Goal: Information Seeking & Learning: Learn about a topic

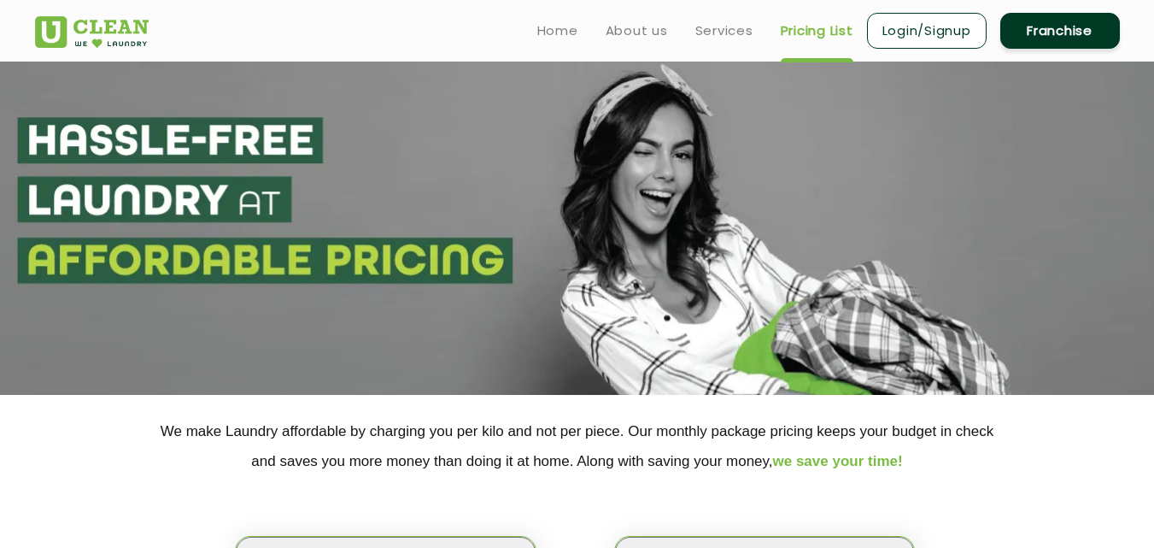
scroll to position [319, 0]
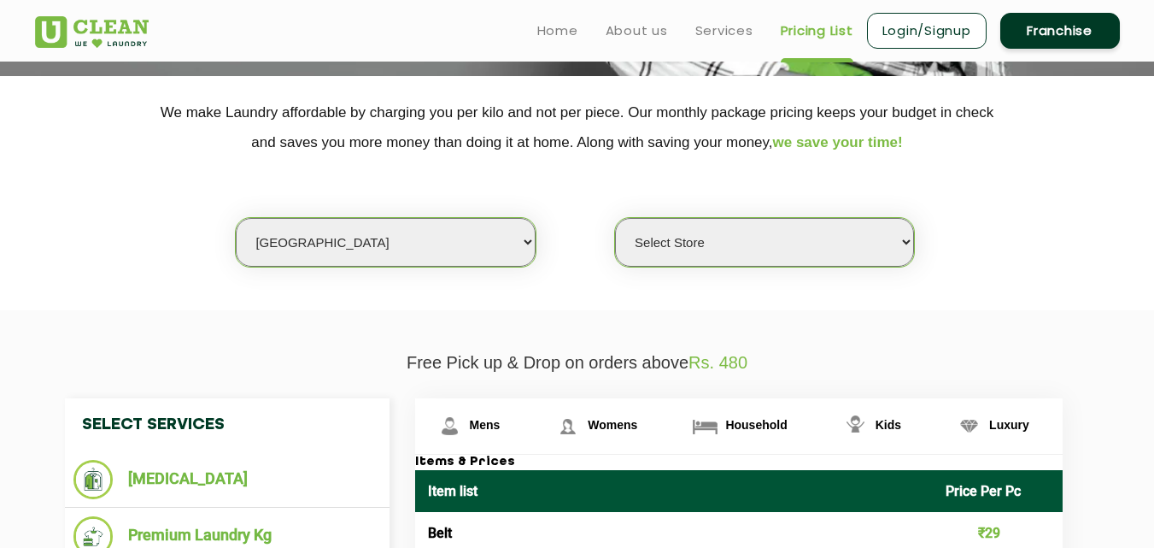
click at [321, 242] on select "Select city [GEOGRAPHIC_DATA] [GEOGRAPHIC_DATA] [GEOGRAPHIC_DATA] [GEOGRAPHIC_D…" at bounding box center [385, 242] width 299 height 49
select select "215"
click at [236, 218] on select "Select city [GEOGRAPHIC_DATA] [GEOGRAPHIC_DATA] [GEOGRAPHIC_DATA] [GEOGRAPHIC_D…" at bounding box center [385, 242] width 299 height 49
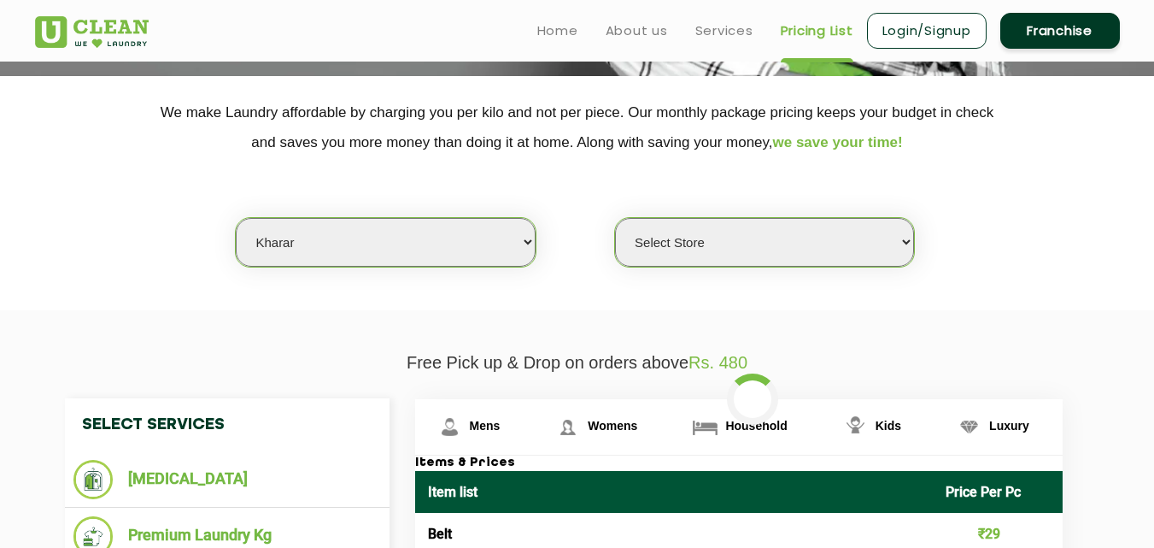
select select "0"
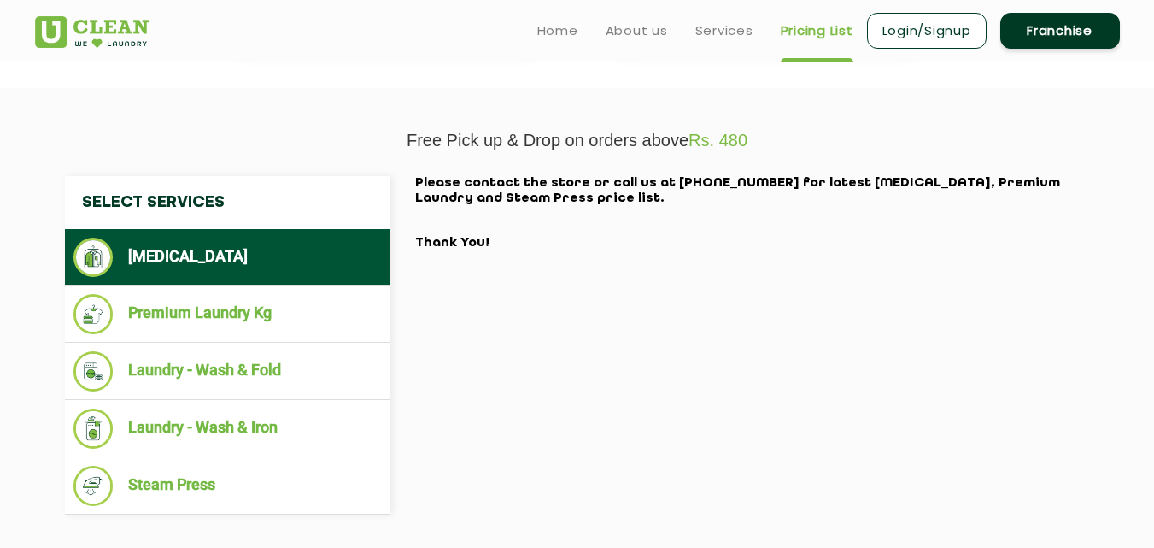
scroll to position [444, 0]
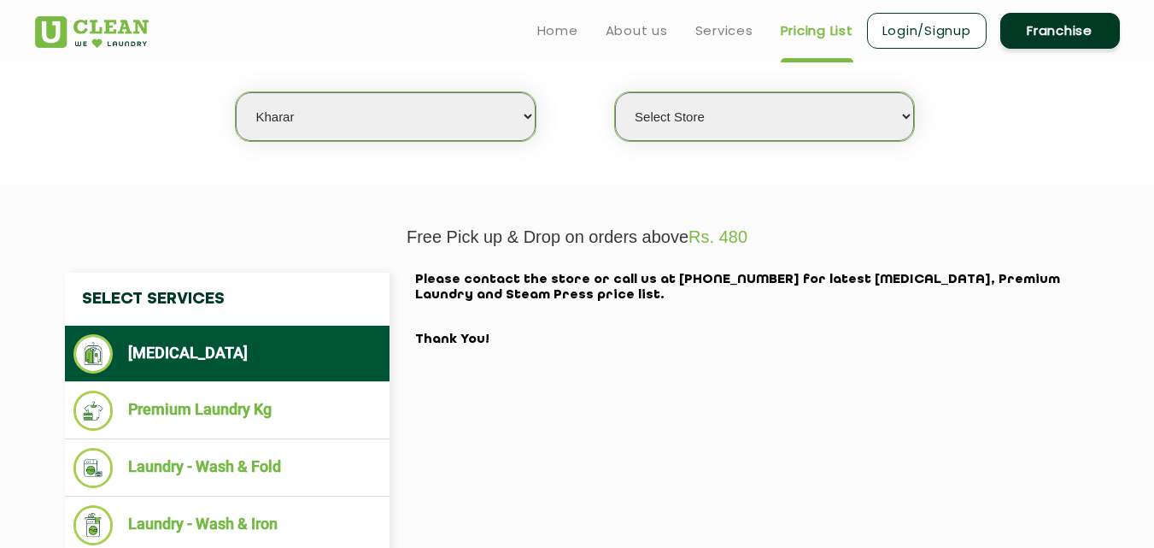
click at [246, 378] on ul "[MEDICAL_DATA]" at bounding box center [227, 354] width 325 height 56
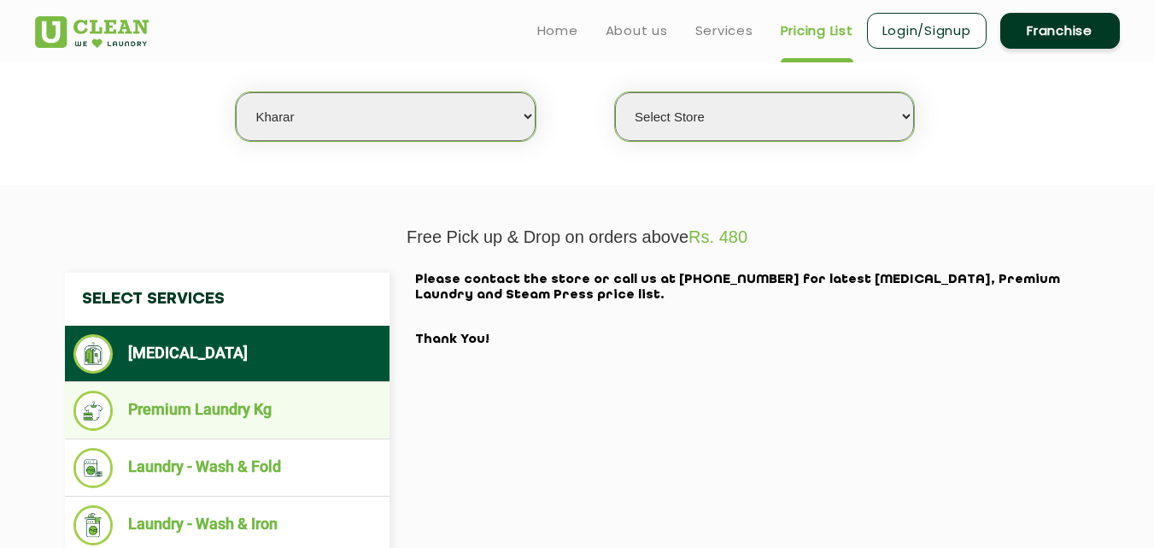
click at [238, 400] on li "Premium Laundry Kg" at bounding box center [227, 411] width 308 height 40
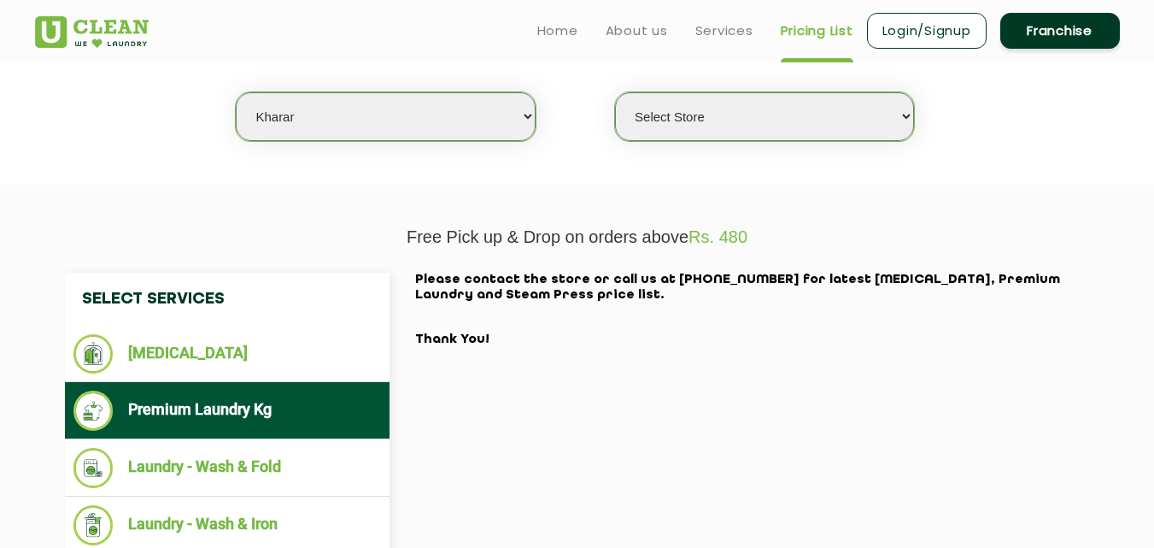
click at [369, 103] on select "Select city [GEOGRAPHIC_DATA] [GEOGRAPHIC_DATA] [GEOGRAPHIC_DATA] [GEOGRAPHIC_D…" at bounding box center [385, 116] width 299 height 49
select select "16"
click at [236, 92] on select "Select city [GEOGRAPHIC_DATA] [GEOGRAPHIC_DATA] [GEOGRAPHIC_DATA] [GEOGRAPHIC_D…" at bounding box center [385, 116] width 299 height 49
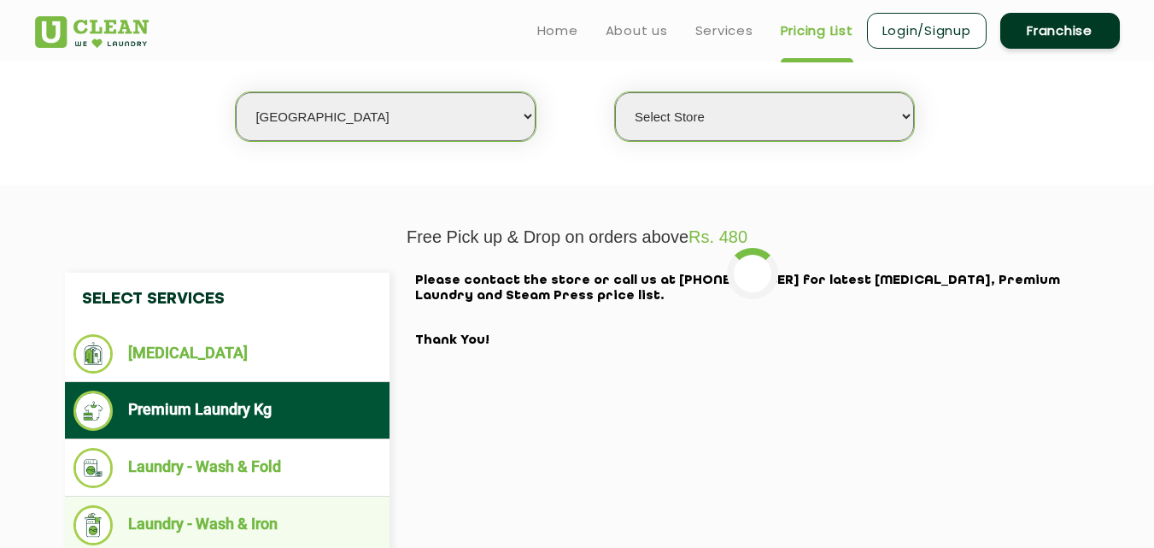
select select "0"
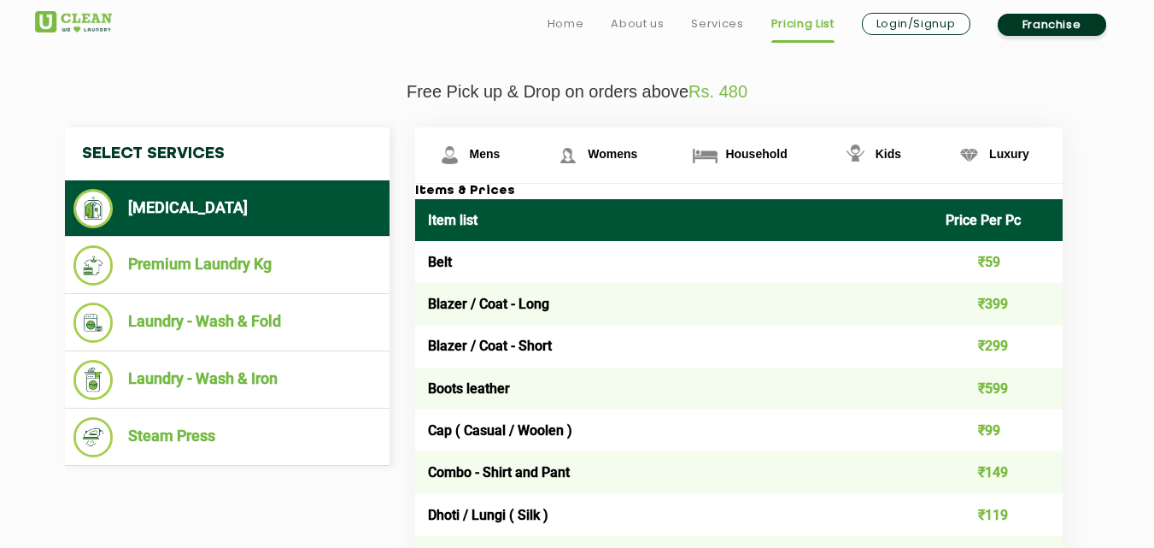
scroll to position [609, 0]
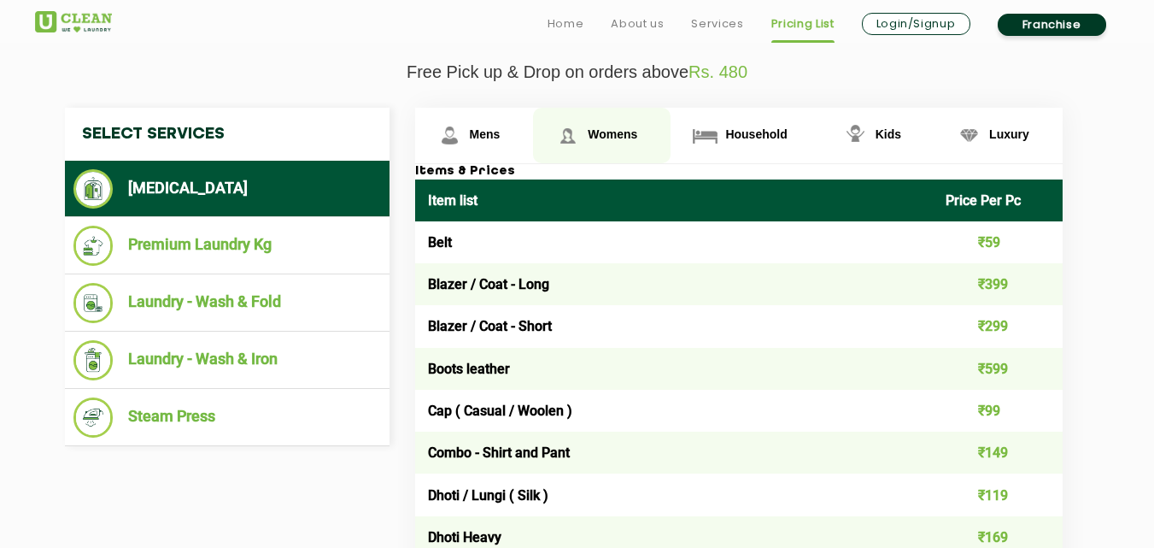
click at [596, 134] on span "Womens" at bounding box center [613, 134] width 50 height 14
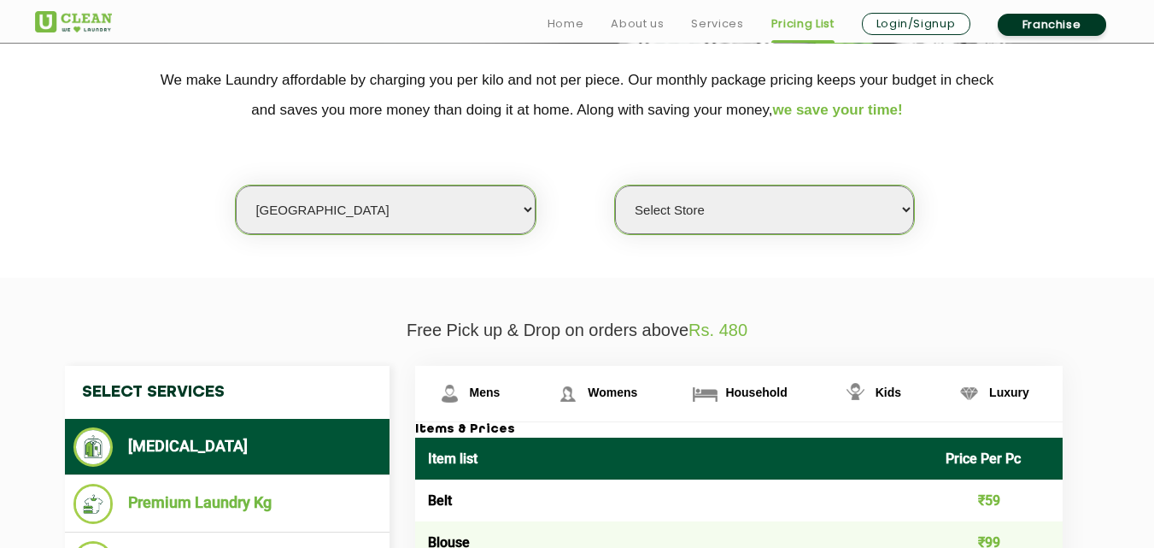
scroll to position [353, 0]
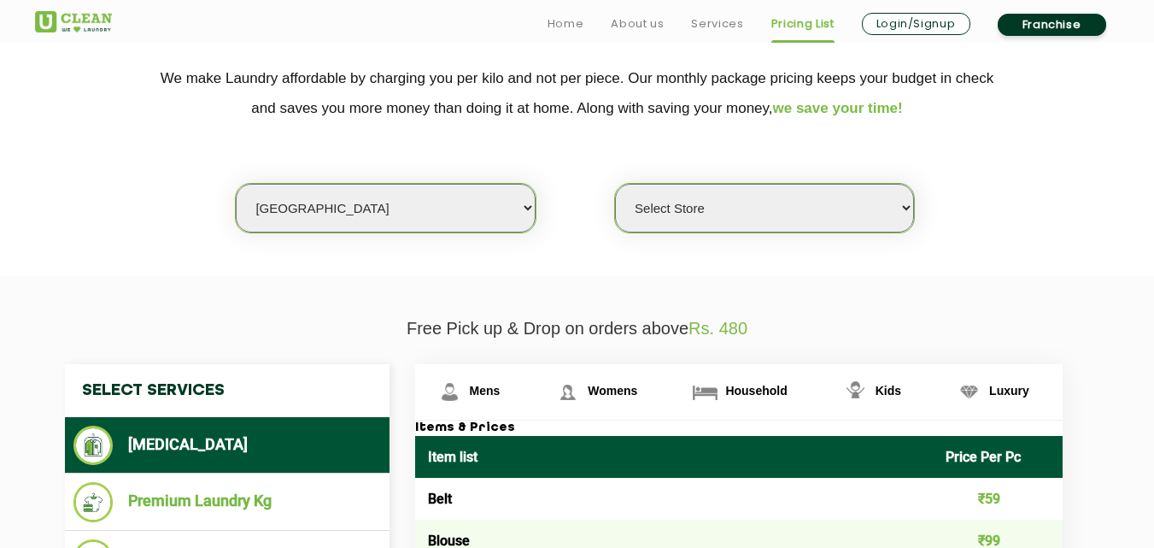
click at [365, 208] on select "Select city [GEOGRAPHIC_DATA] [GEOGRAPHIC_DATA] [GEOGRAPHIC_DATA] [GEOGRAPHIC_D…" at bounding box center [385, 208] width 299 height 49
select select "47"
click at [236, 184] on select "Select city [GEOGRAPHIC_DATA] [GEOGRAPHIC_DATA] [GEOGRAPHIC_DATA] [GEOGRAPHIC_D…" at bounding box center [385, 208] width 299 height 49
select select "0"
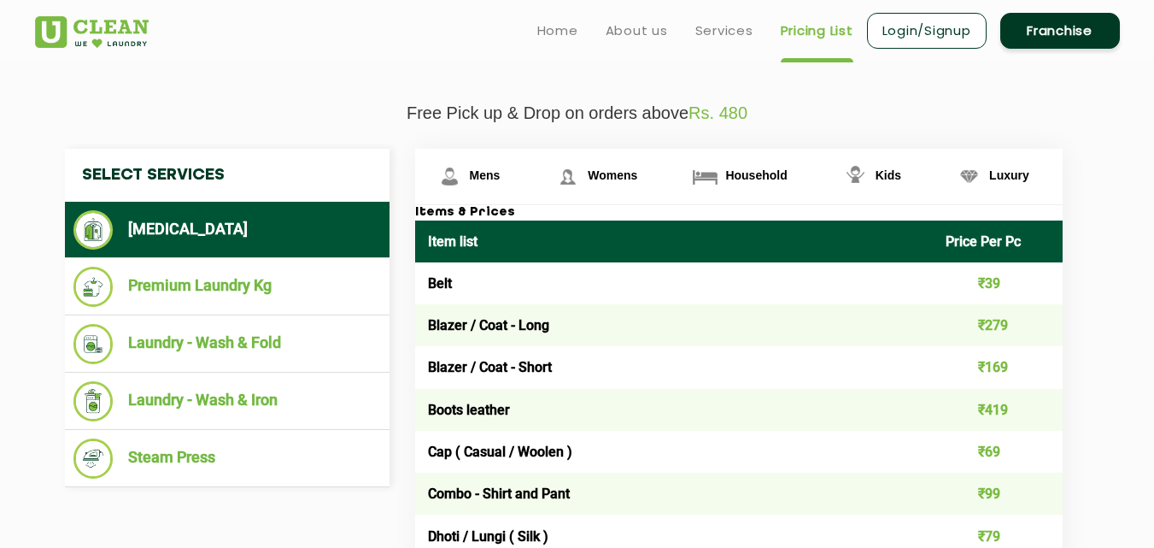
scroll to position [547, 0]
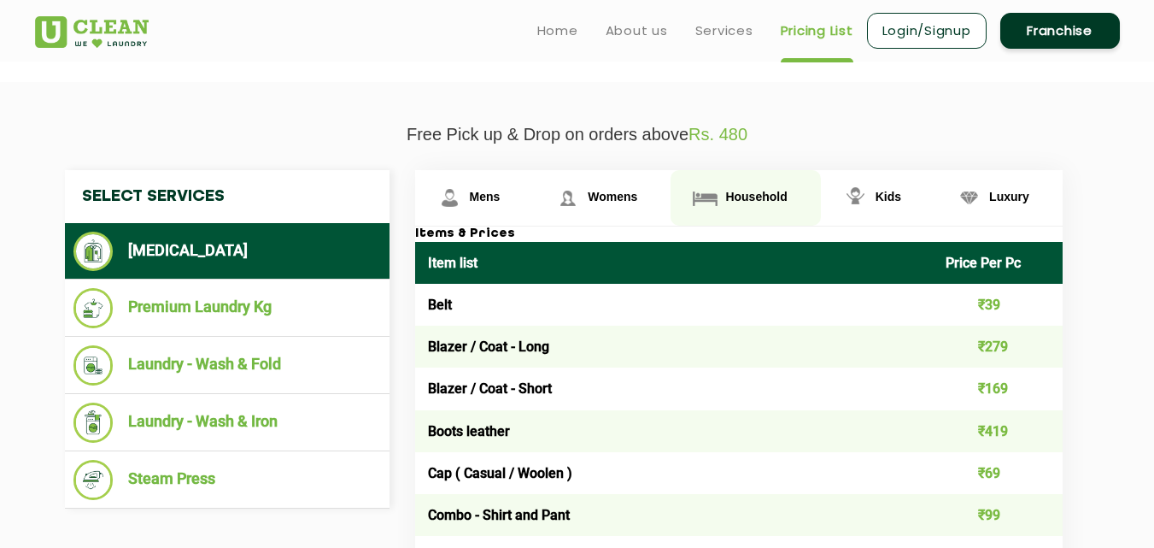
click at [747, 200] on span "Household" at bounding box center [756, 197] width 62 height 14
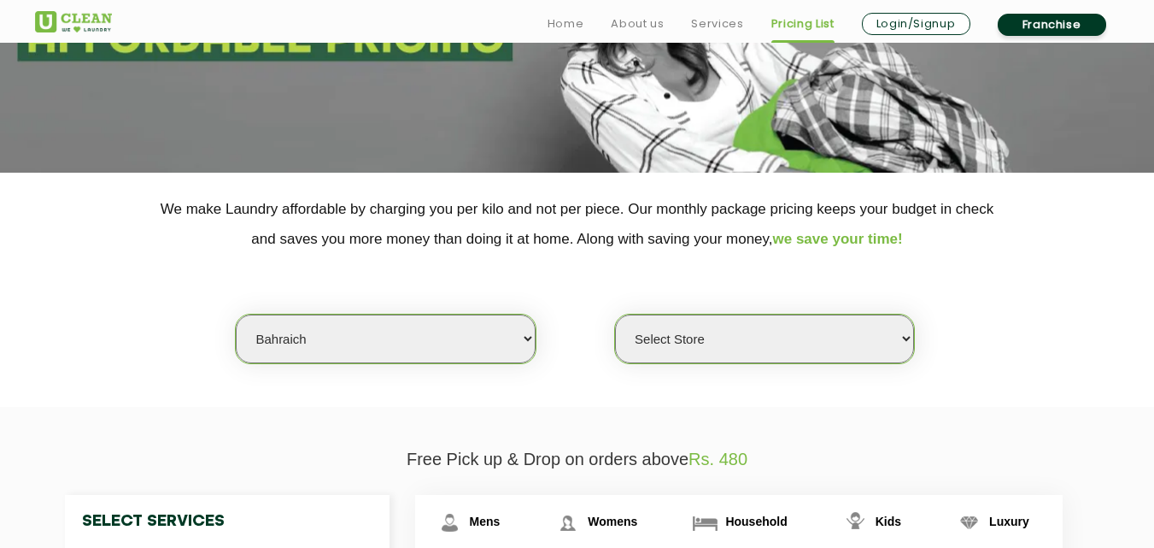
scroll to position [314, 0]
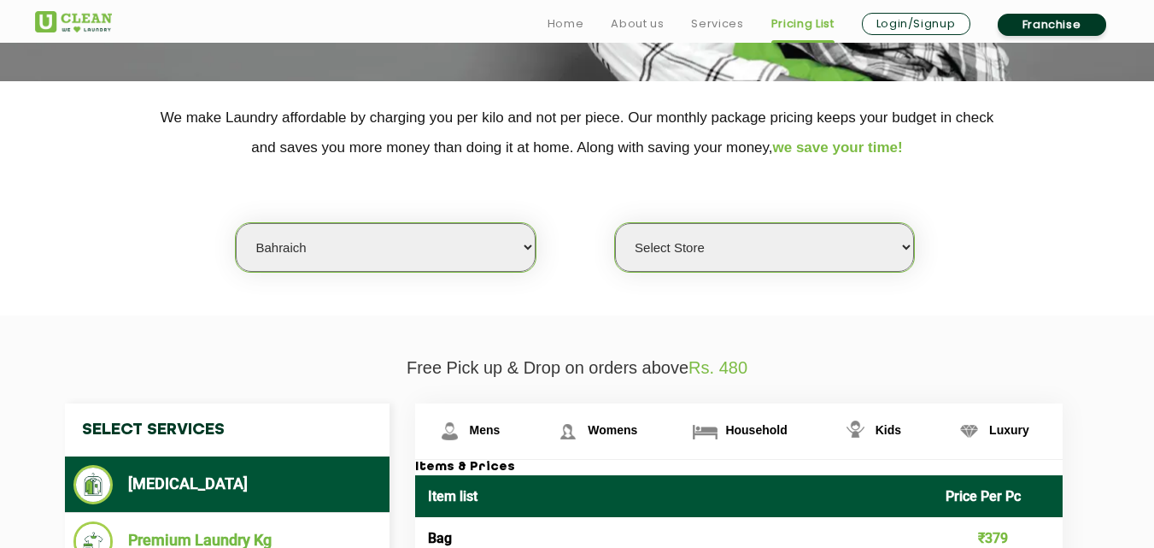
click at [354, 234] on select "Select city [GEOGRAPHIC_DATA] [GEOGRAPHIC_DATA] [GEOGRAPHIC_DATA] [GEOGRAPHIC_D…" at bounding box center [385, 247] width 299 height 49
select select "1"
click at [236, 223] on select "Select city [GEOGRAPHIC_DATA] [GEOGRAPHIC_DATA] [GEOGRAPHIC_DATA] [GEOGRAPHIC_D…" at bounding box center [385, 247] width 299 height 49
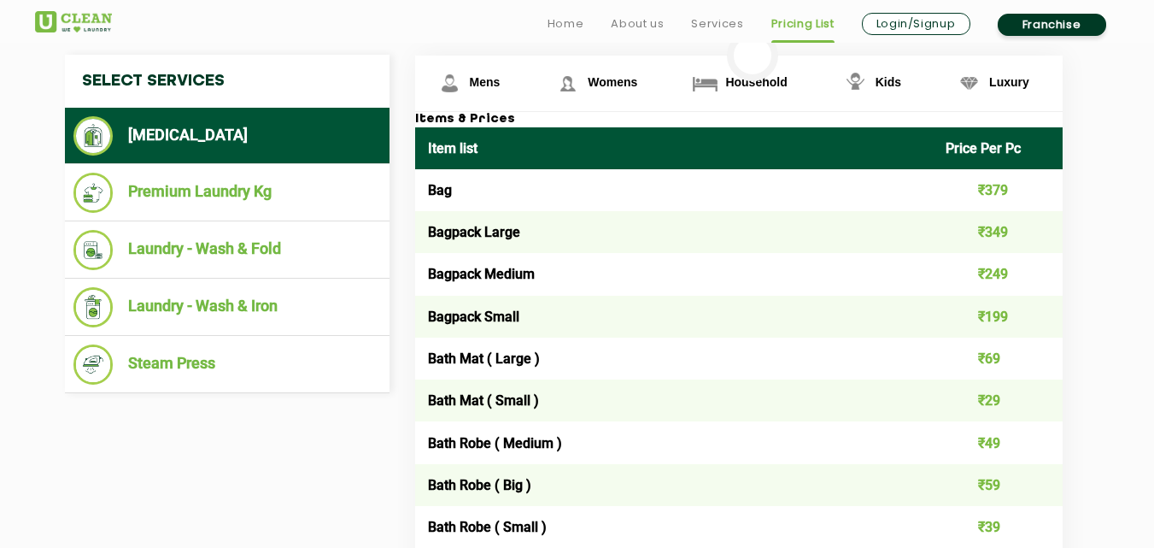
scroll to position [667, 0]
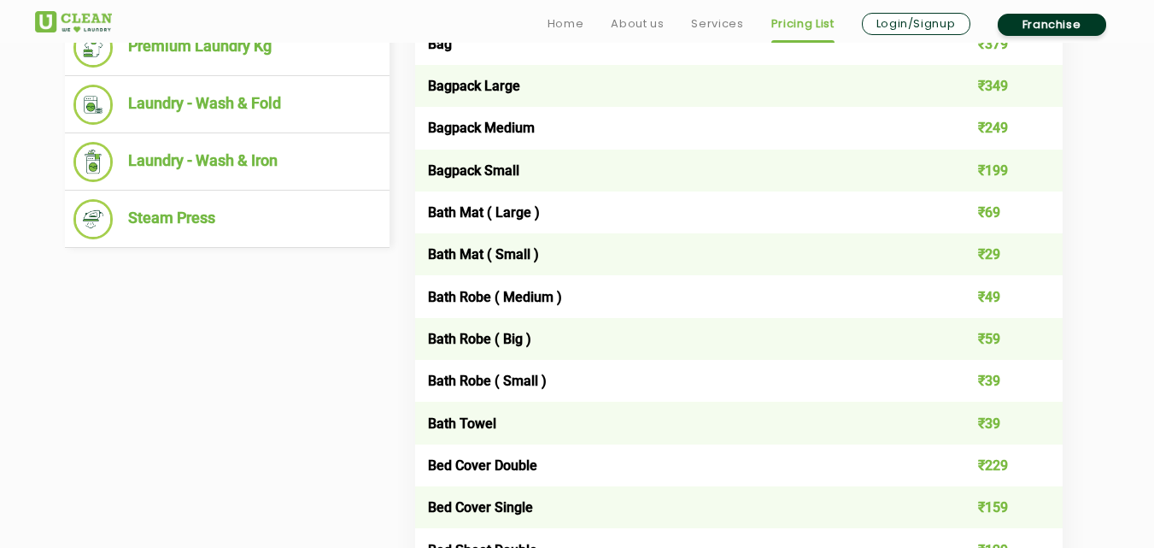
select select "0"
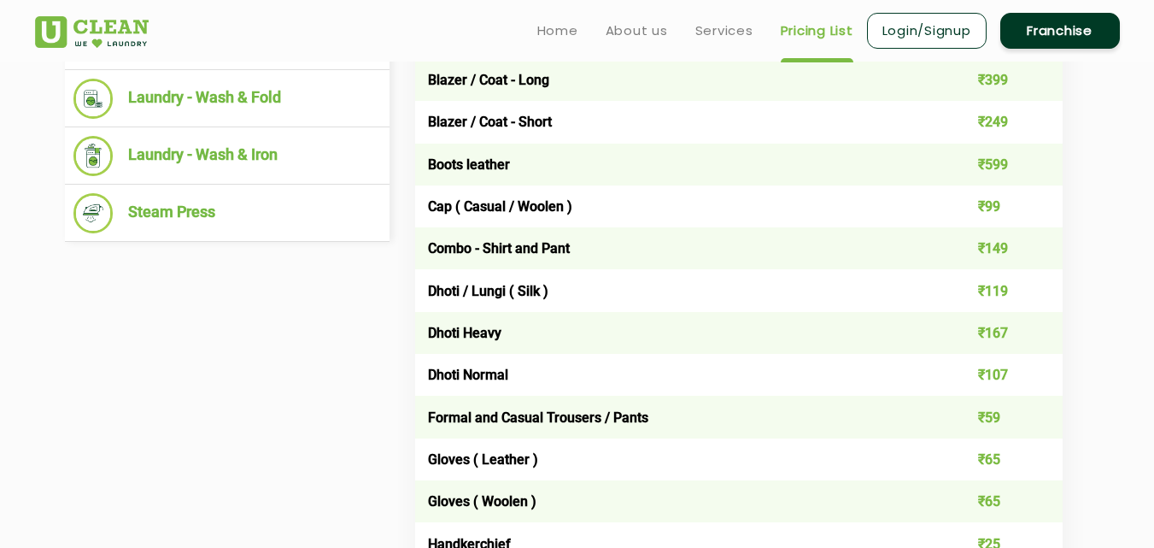
scroll to position [553, 0]
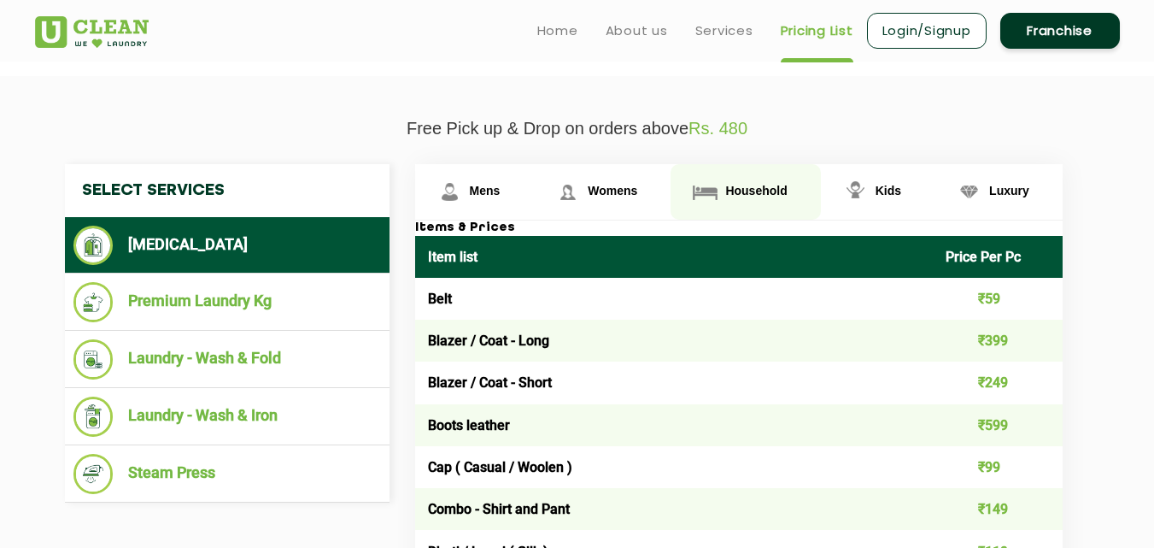
click at [738, 190] on span "Household" at bounding box center [756, 191] width 62 height 14
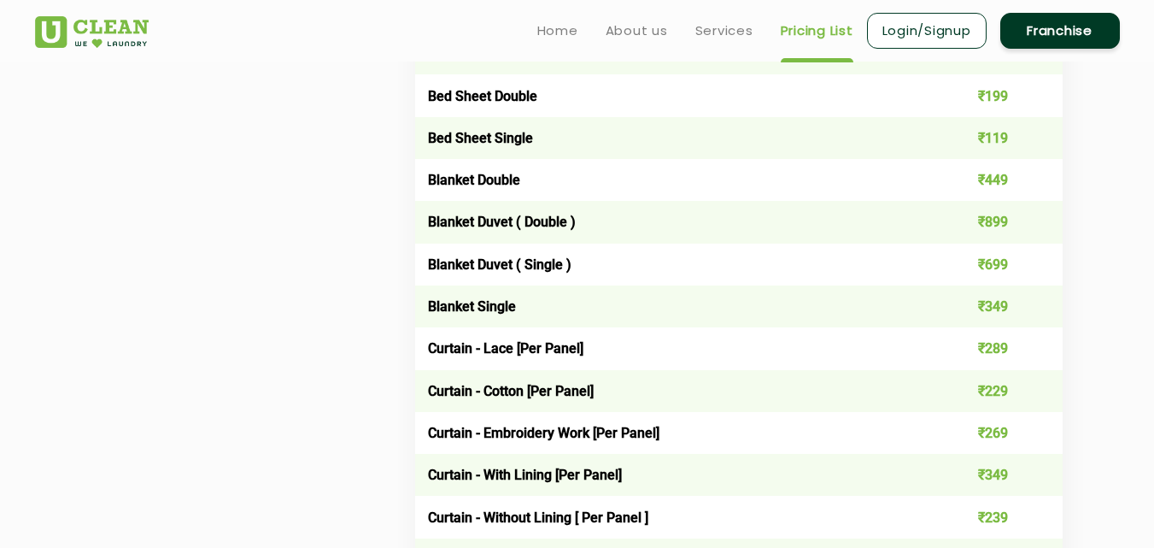
scroll to position [1248, 0]
